Goal: Book appointment/travel/reservation

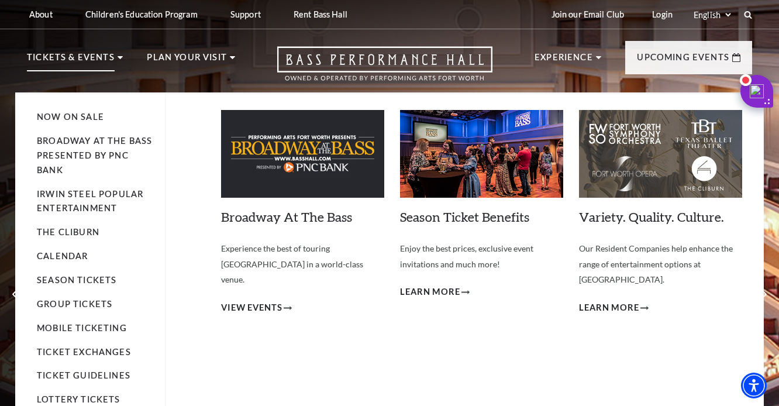
click at [56, 57] on p "Tickets & Events" at bounding box center [71, 60] width 88 height 21
click at [88, 117] on link "Now On Sale" at bounding box center [70, 117] width 67 height 10
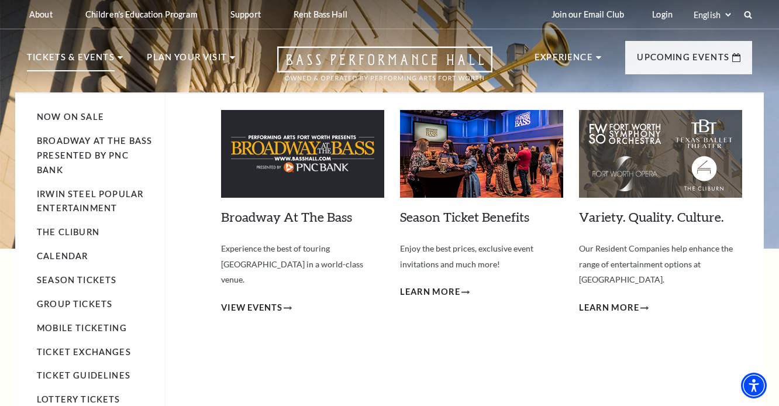
click at [72, 257] on li "Calendar" at bounding box center [95, 256] width 116 height 15
click at [73, 251] on link "Calendar" at bounding box center [62, 256] width 51 height 10
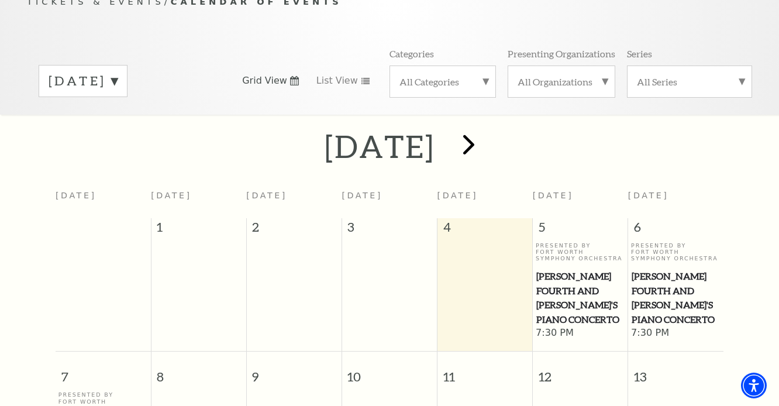
scroll to position [143, 0]
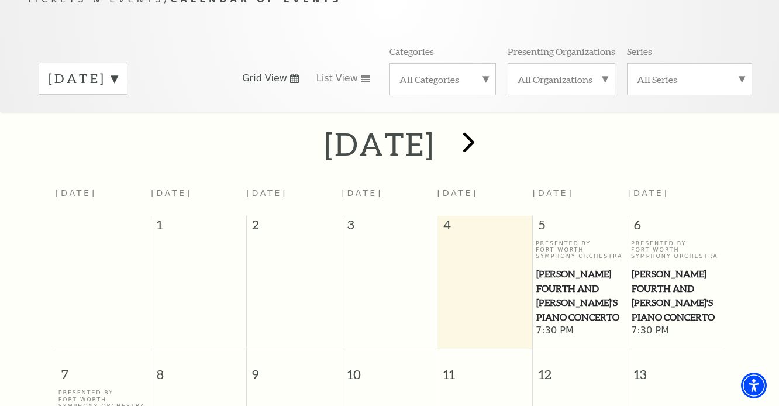
click at [485, 128] on span "next" at bounding box center [468, 141] width 33 height 33
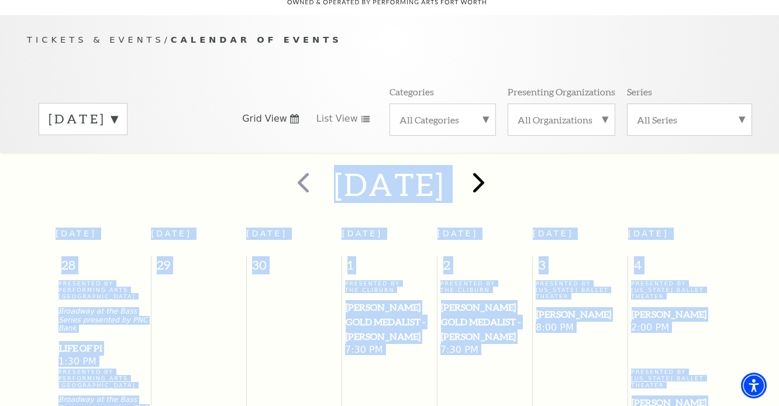
click at [495, 165] on span "next" at bounding box center [478, 181] width 33 height 33
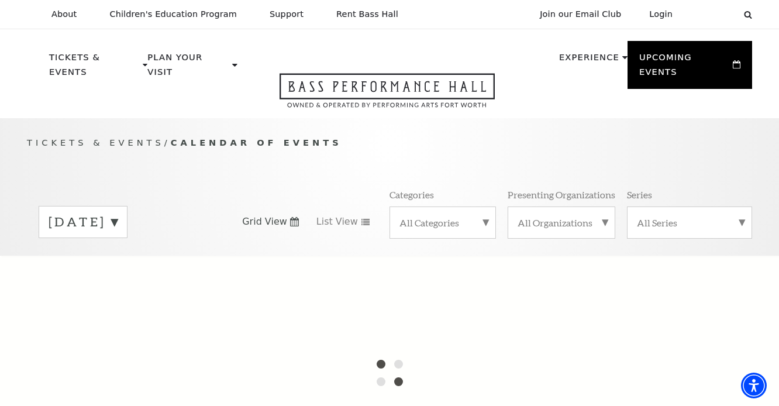
scroll to position [0, 0]
click at [118, 213] on label "October 2025" at bounding box center [83, 222] width 69 height 18
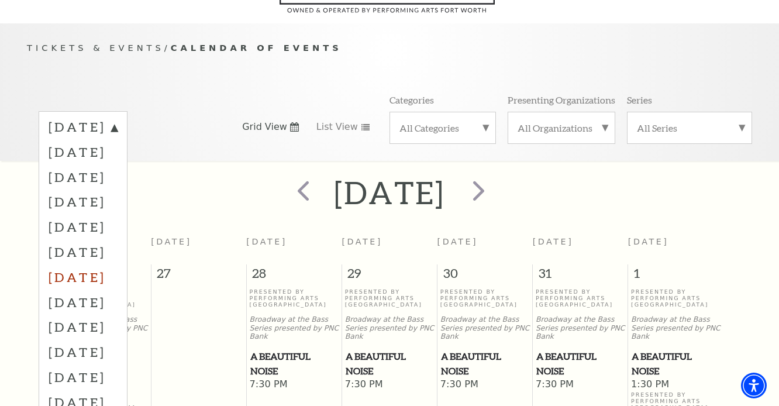
scroll to position [103, 0]
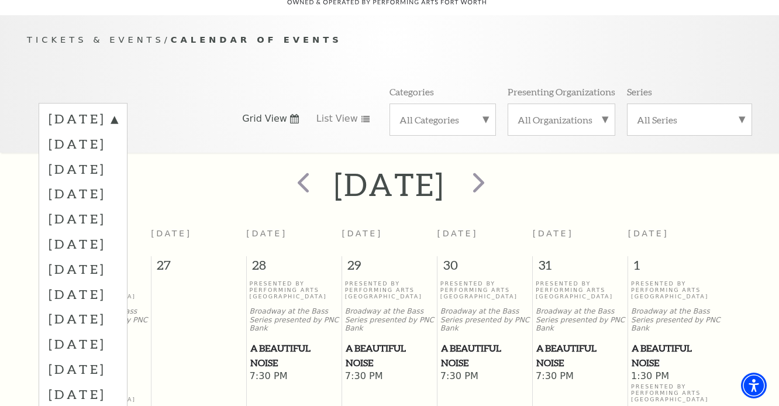
click at [752, 164] on div "November 2025" at bounding box center [389, 185] width 779 height 42
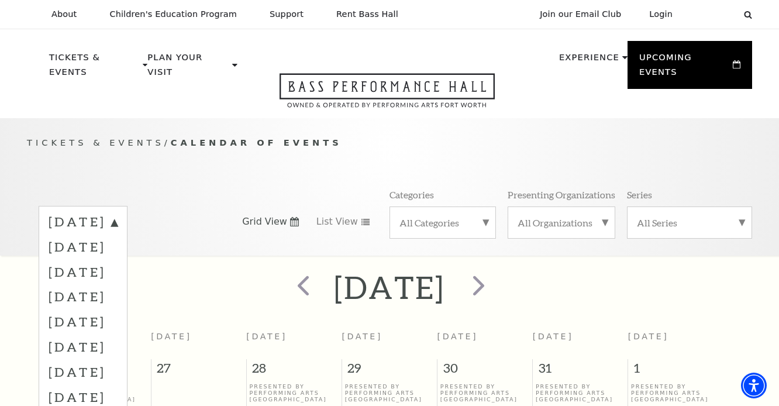
scroll to position [0, 0]
